Goal: Task Accomplishment & Management: Manage account settings

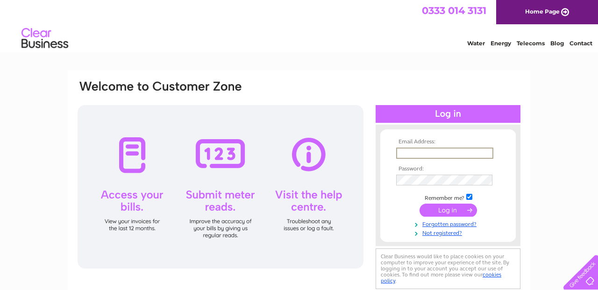
type input "[EMAIL_ADDRESS][DOMAIN_NAME]"
click at [454, 211] on input "submit" at bounding box center [449, 210] width 58 height 13
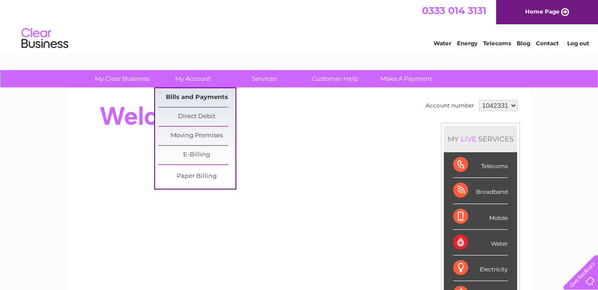
click at [184, 94] on link "Bills and Payments" at bounding box center [196, 97] width 77 height 19
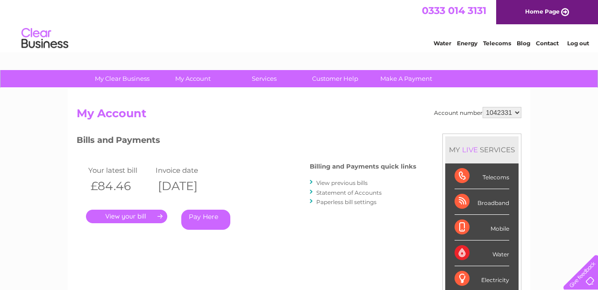
click at [129, 215] on link "." at bounding box center [126, 217] width 81 height 14
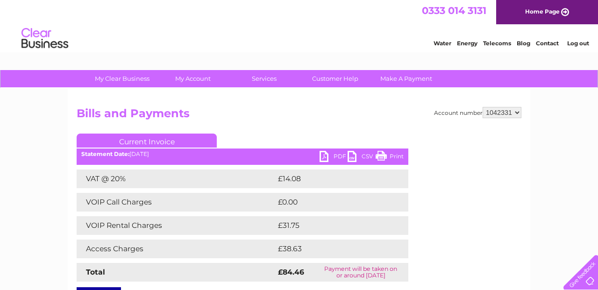
click at [334, 154] on link "PDF" at bounding box center [334, 158] width 28 height 14
